Goal: Book appointment/travel/reservation

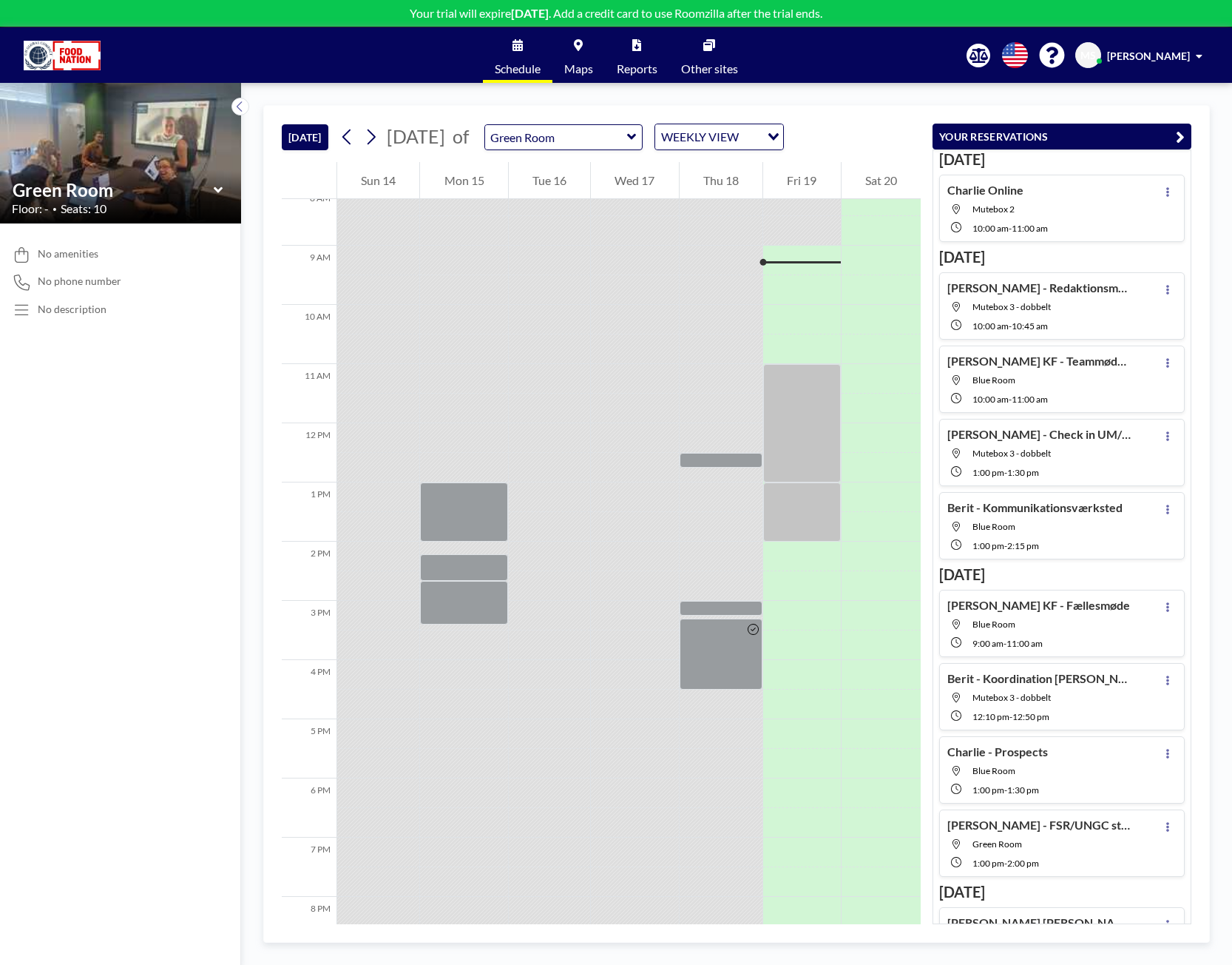
scroll to position [503, 0]
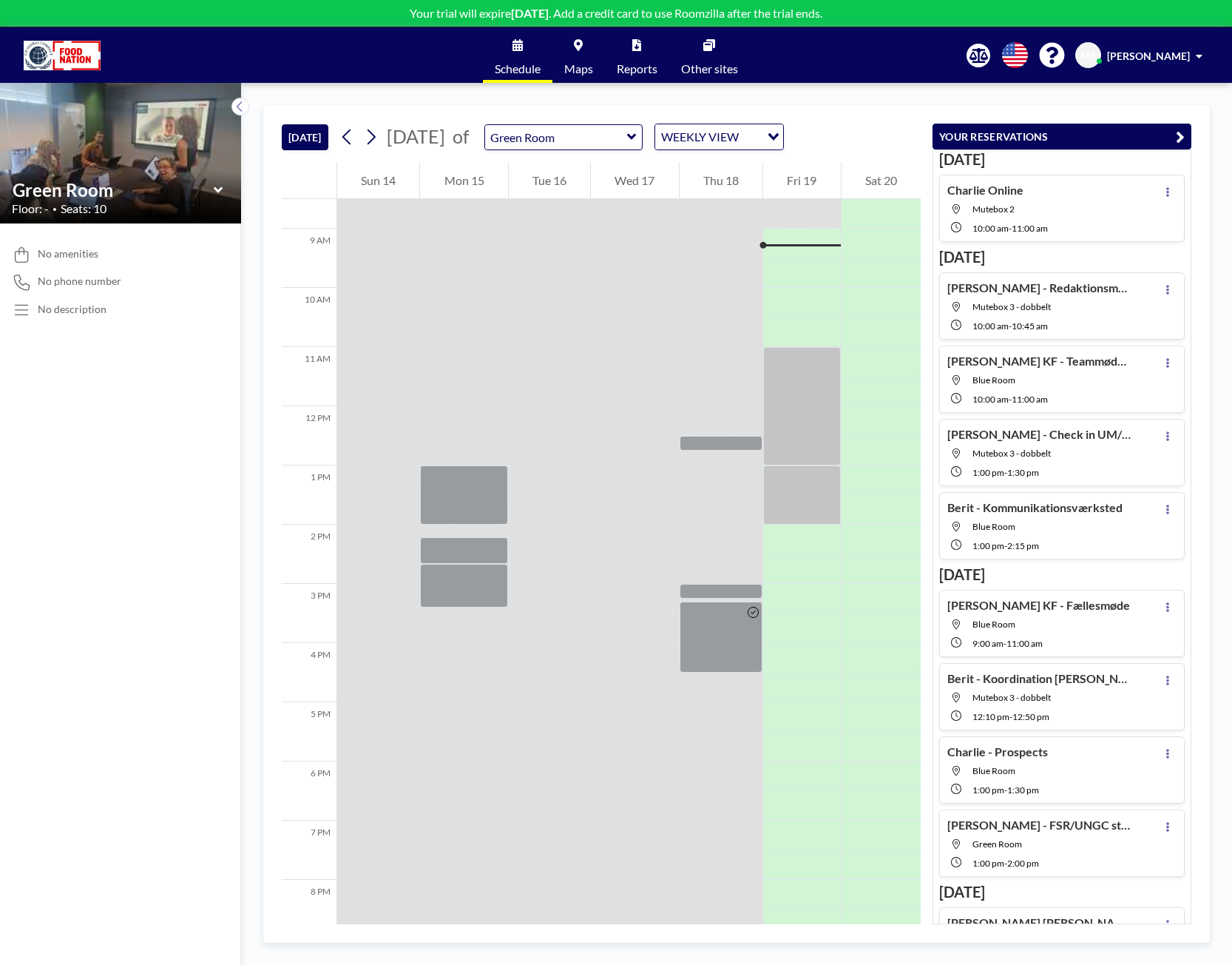
click at [636, 139] on icon at bounding box center [632, 137] width 9 height 6
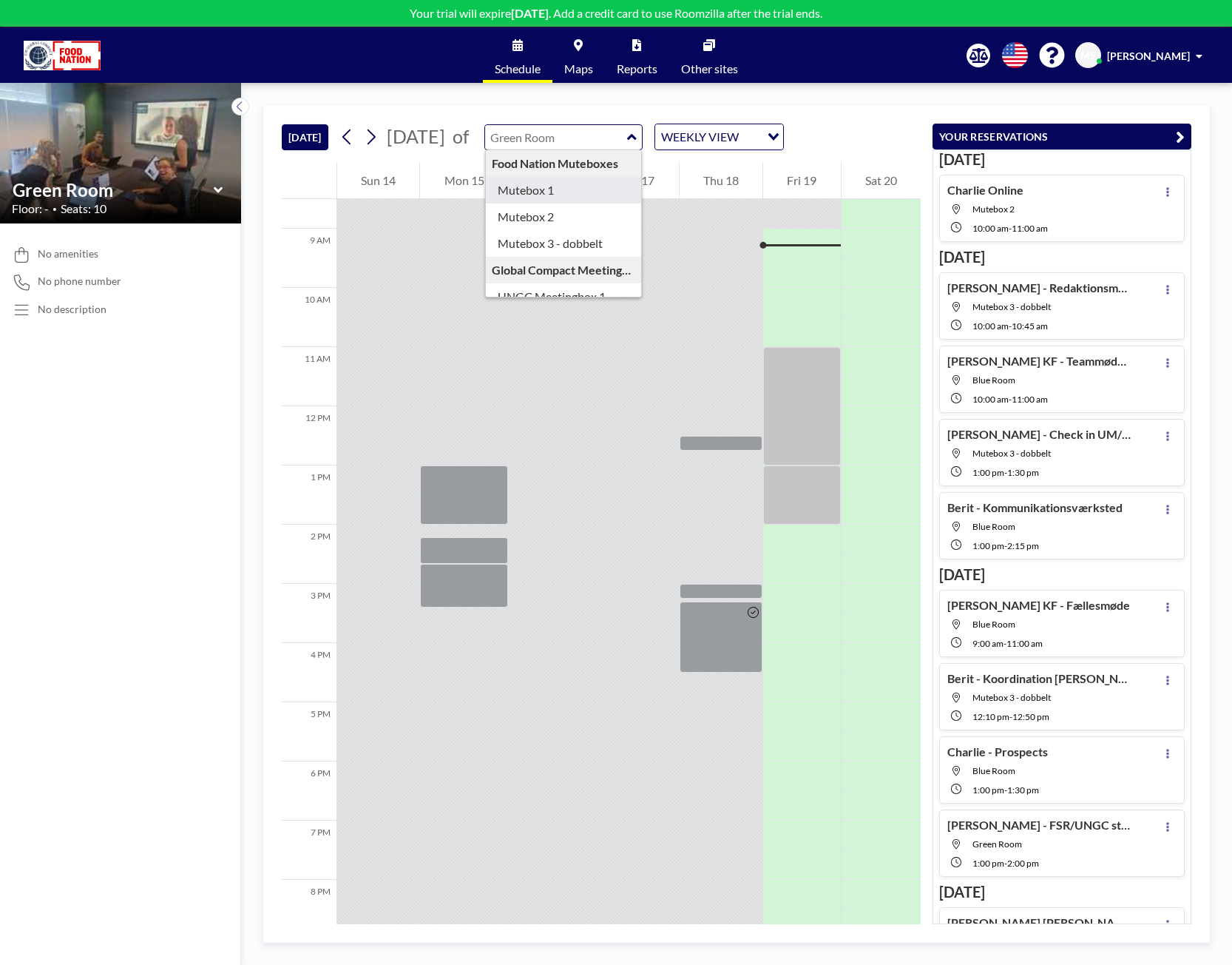
type input "Mutebox 1"
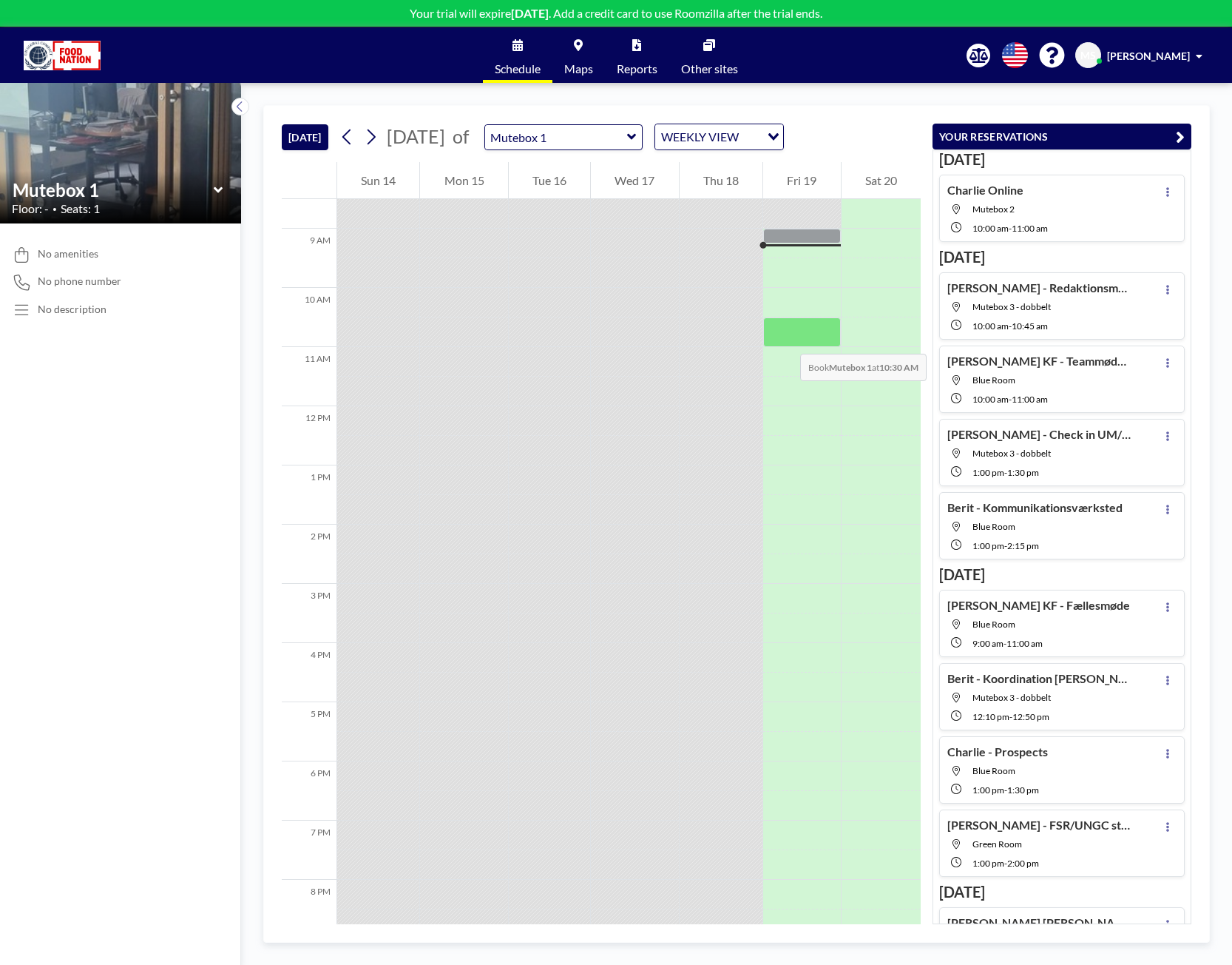
drag, startPoint x: 782, startPoint y: 245, endPoint x: 785, endPoint y: 339, distance: 94.0
click at [785, 339] on div at bounding box center [801, 406] width 77 height 1421
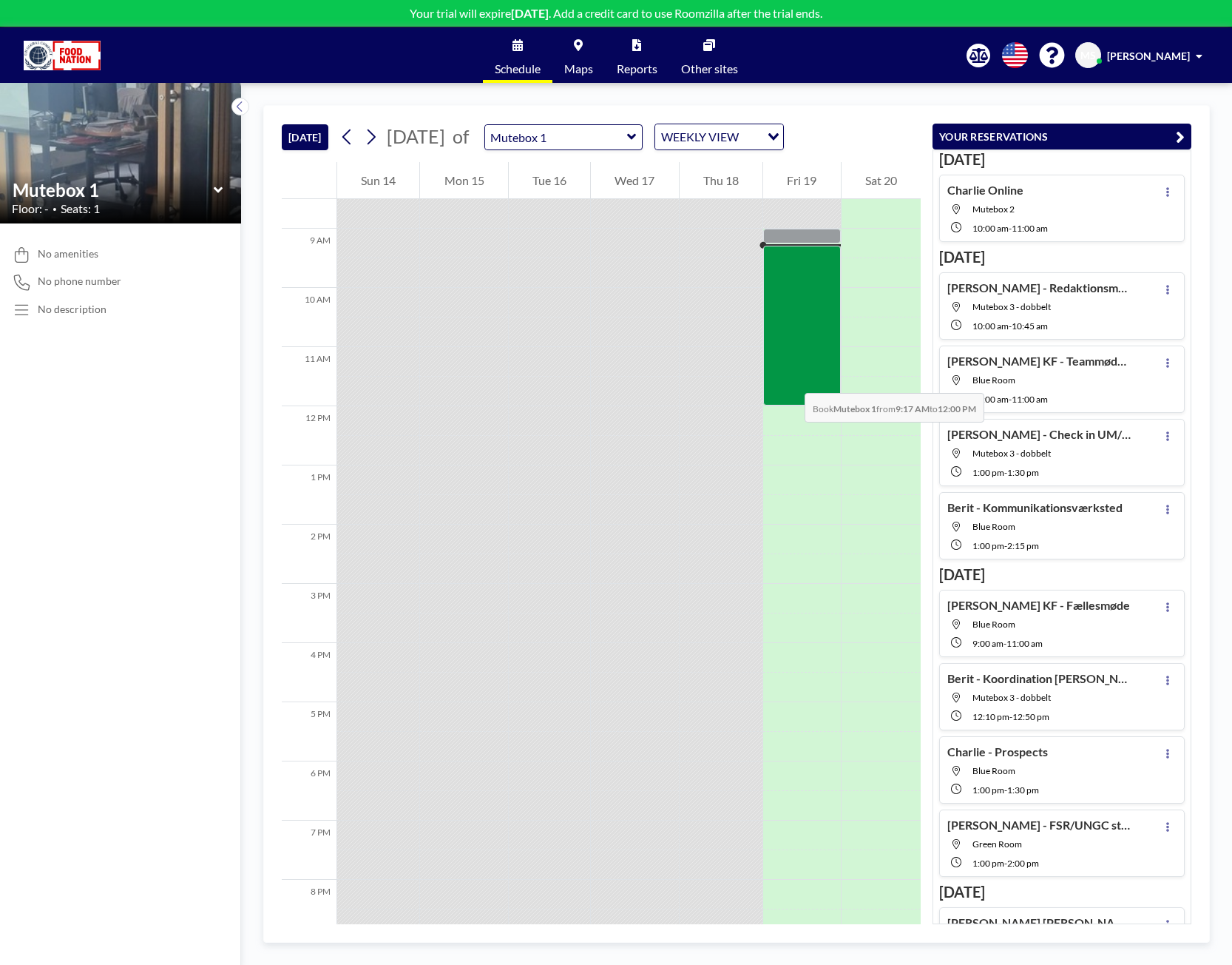
drag, startPoint x: 783, startPoint y: 247, endPoint x: 790, endPoint y: 378, distance: 131.2
click at [790, 378] on div at bounding box center [801, 325] width 77 height 160
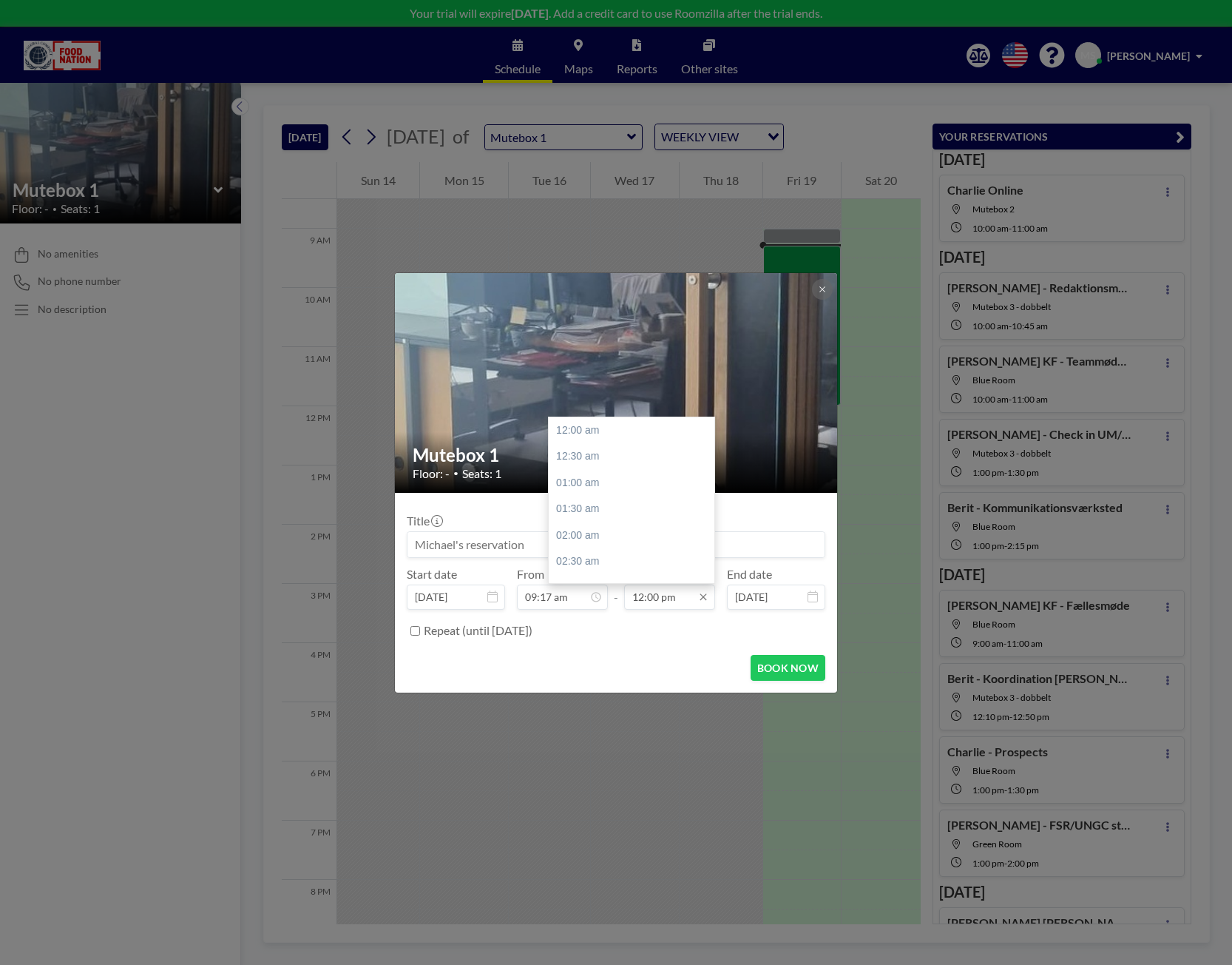
scroll to position [632, 0]
click at [656, 596] on input "12:00 pm" at bounding box center [669, 597] width 91 height 25
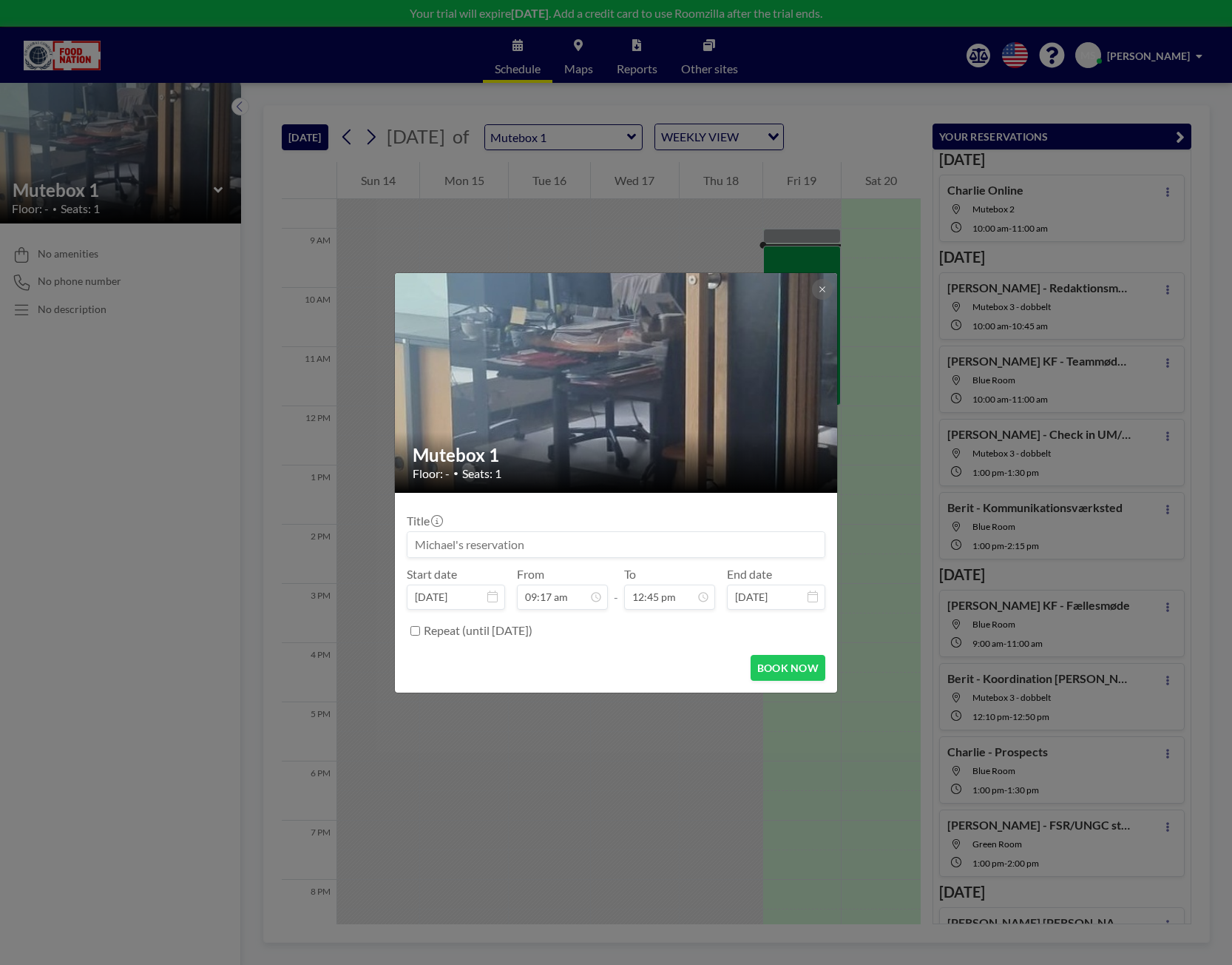
type input "12:45 pm"
click at [486, 547] on input at bounding box center [616, 545] width 417 height 25
type input "Silke onlinemøde"
click at [775, 660] on button "BOOK NOW" at bounding box center [788, 667] width 75 height 26
